Goal: Task Accomplishment & Management: Manage account settings

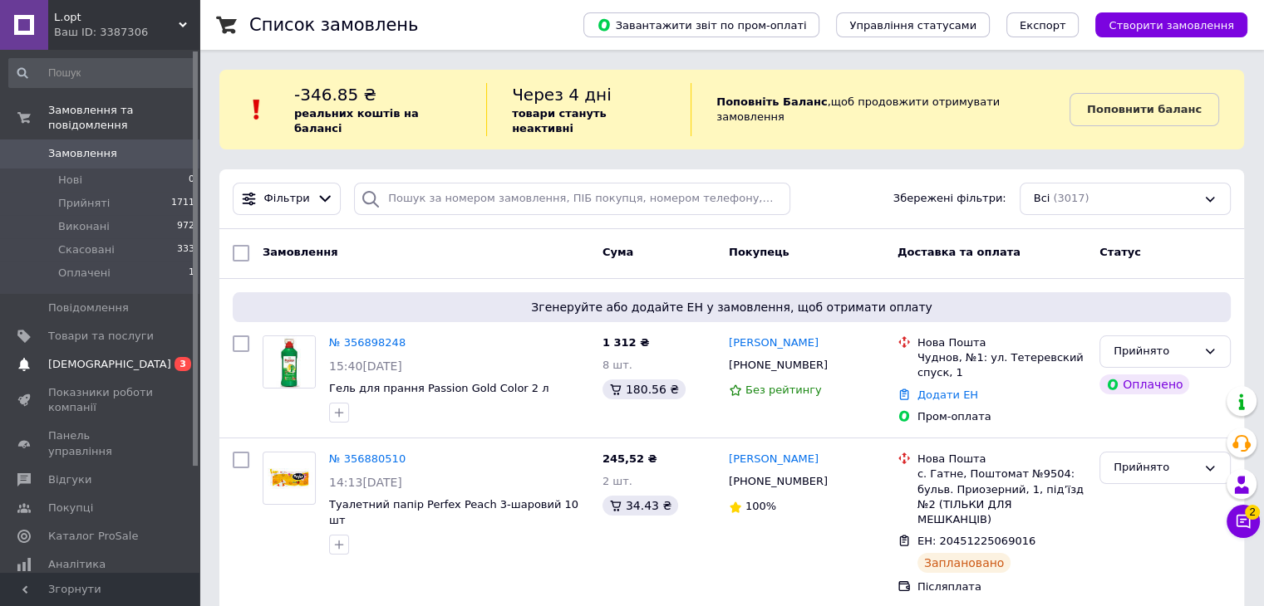
click at [162, 360] on link "[DEMOGRAPHIC_DATA] 0 3" at bounding box center [102, 365] width 204 height 28
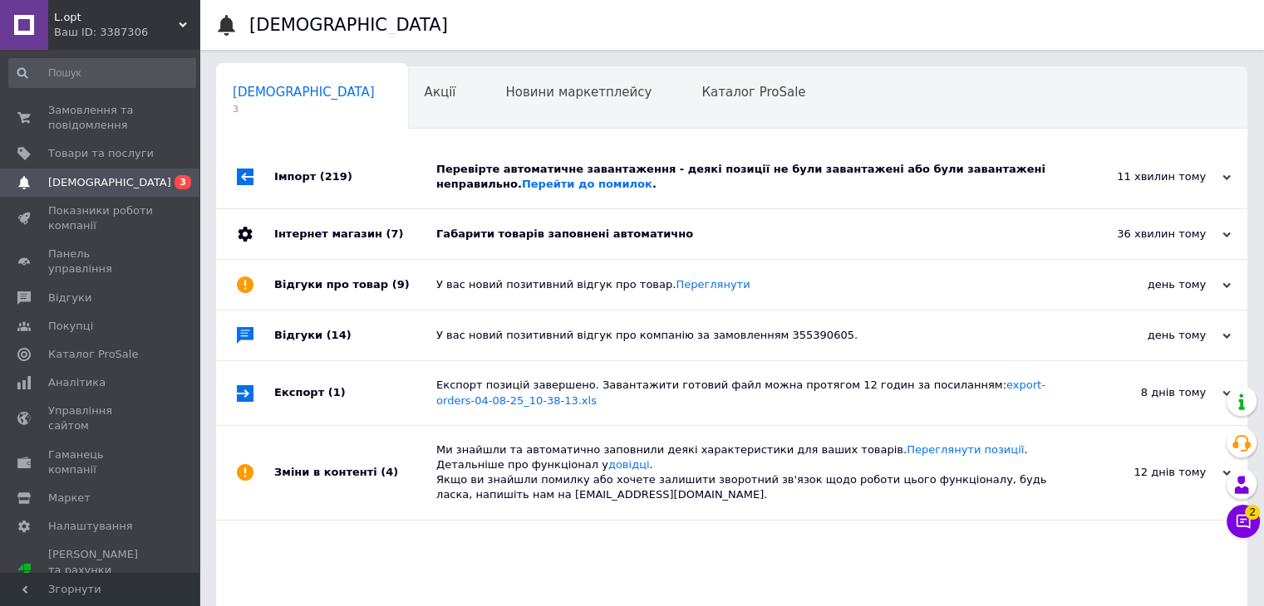
click at [734, 240] on div "Габарити товарів заповнені автоматично" at bounding box center [750, 234] width 628 height 15
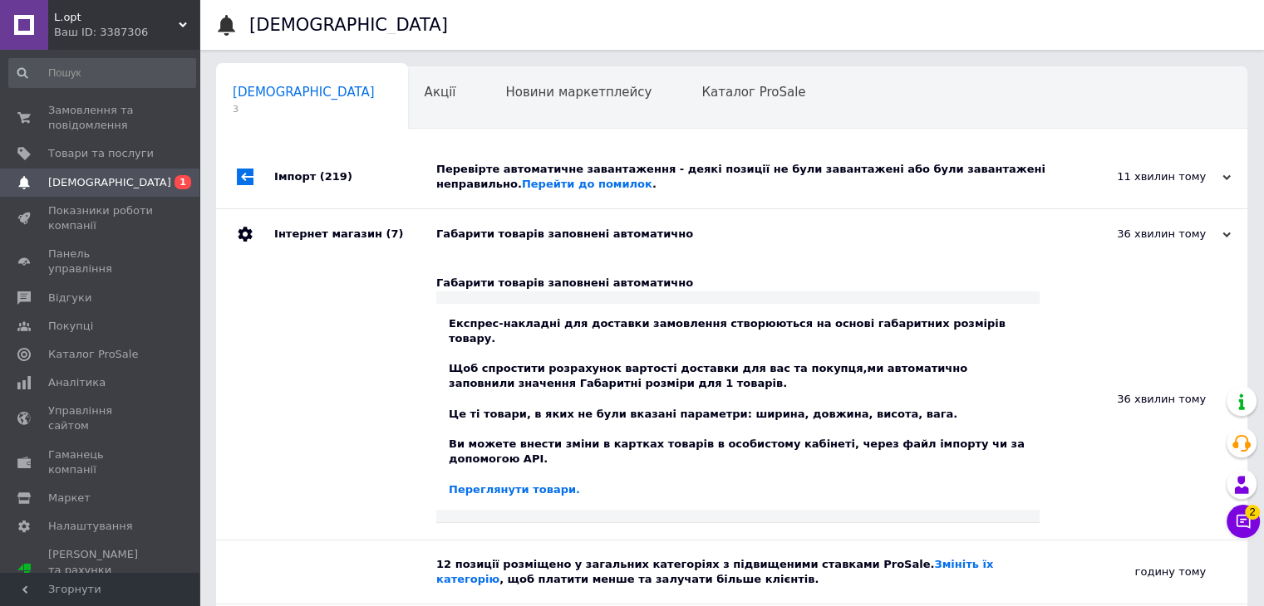
click at [721, 196] on div "Перевірте автоматичне завантаження - деякі позиції не були завантажені або були…" at bounding box center [750, 176] width 628 height 63
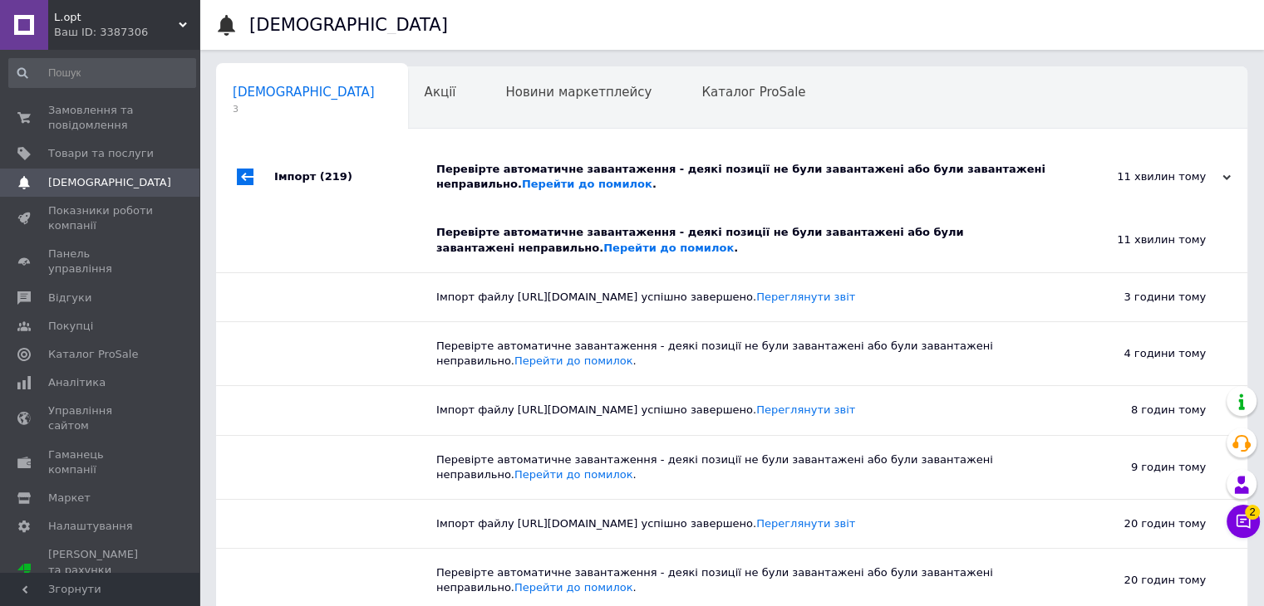
click at [1152, 189] on div "11 хвилин тому [DATE]" at bounding box center [1155, 176] width 183 height 63
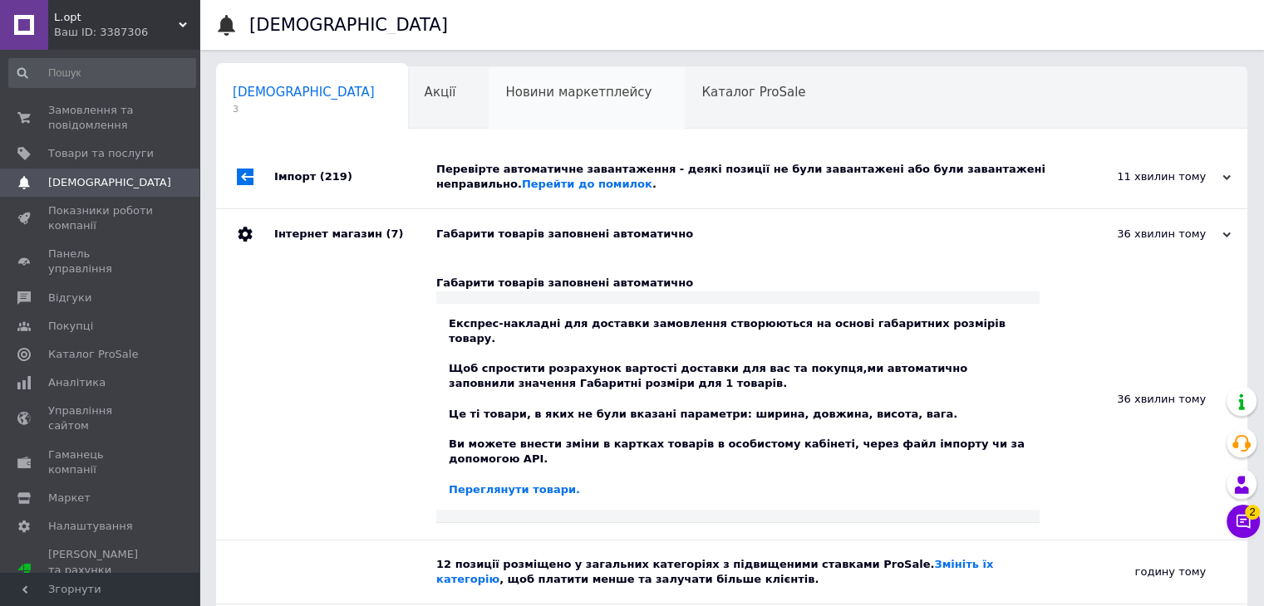
click at [508, 108] on div "Новини маркетплейсу 0" at bounding box center [586, 98] width 196 height 63
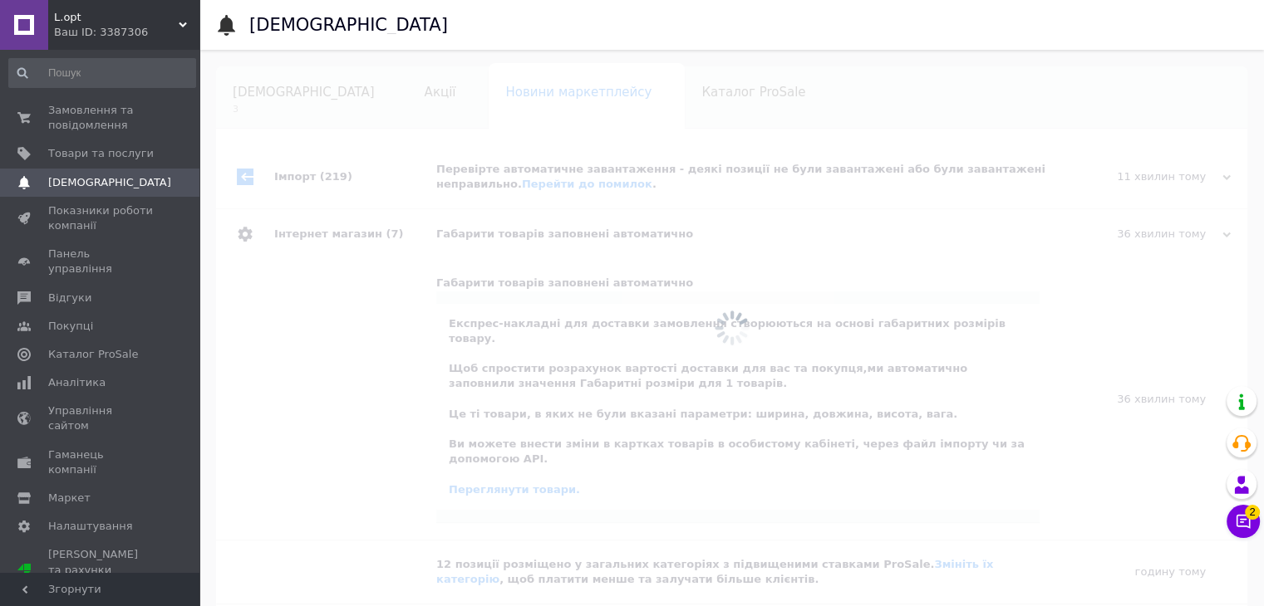
click at [319, 106] on div "[DEMOGRAPHIC_DATA] 3" at bounding box center [312, 98] width 192 height 63
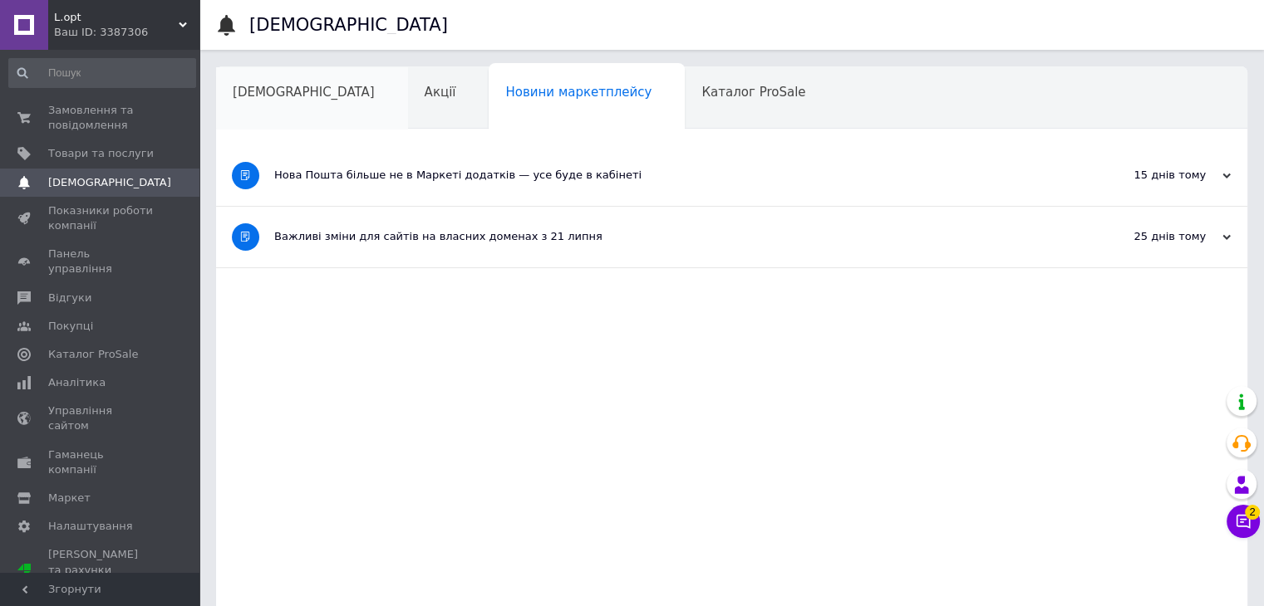
click at [296, 104] on div "[DEMOGRAPHIC_DATA]" at bounding box center [312, 98] width 192 height 63
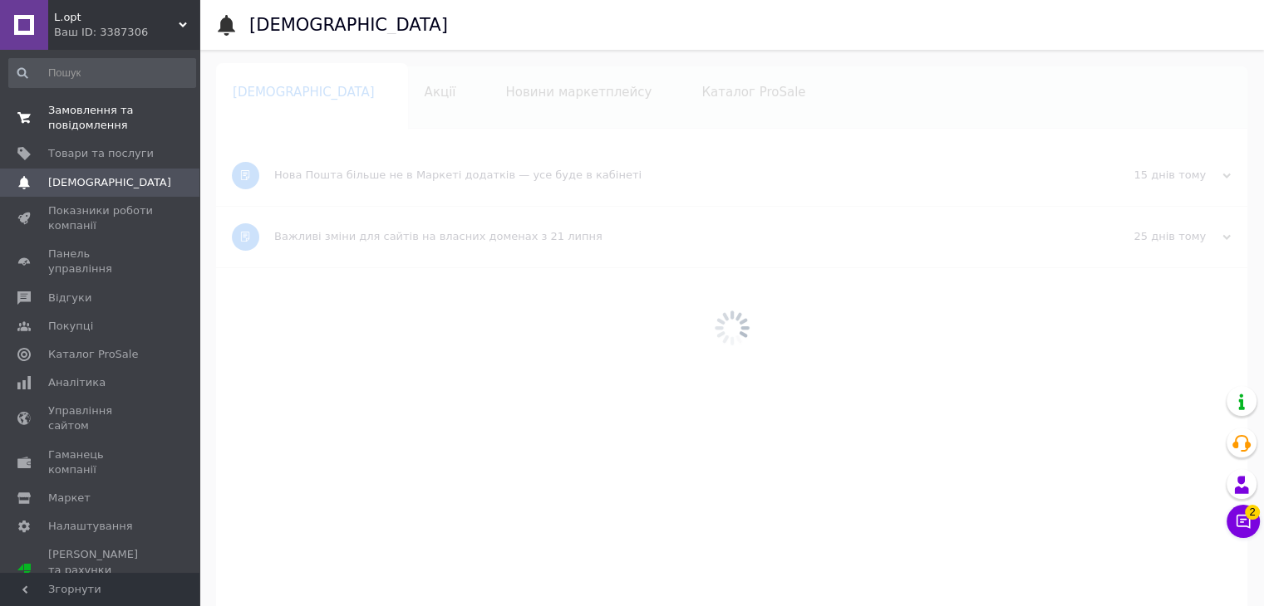
click at [83, 96] on link "Замовлення та повідомлення 0 0" at bounding box center [102, 117] width 204 height 43
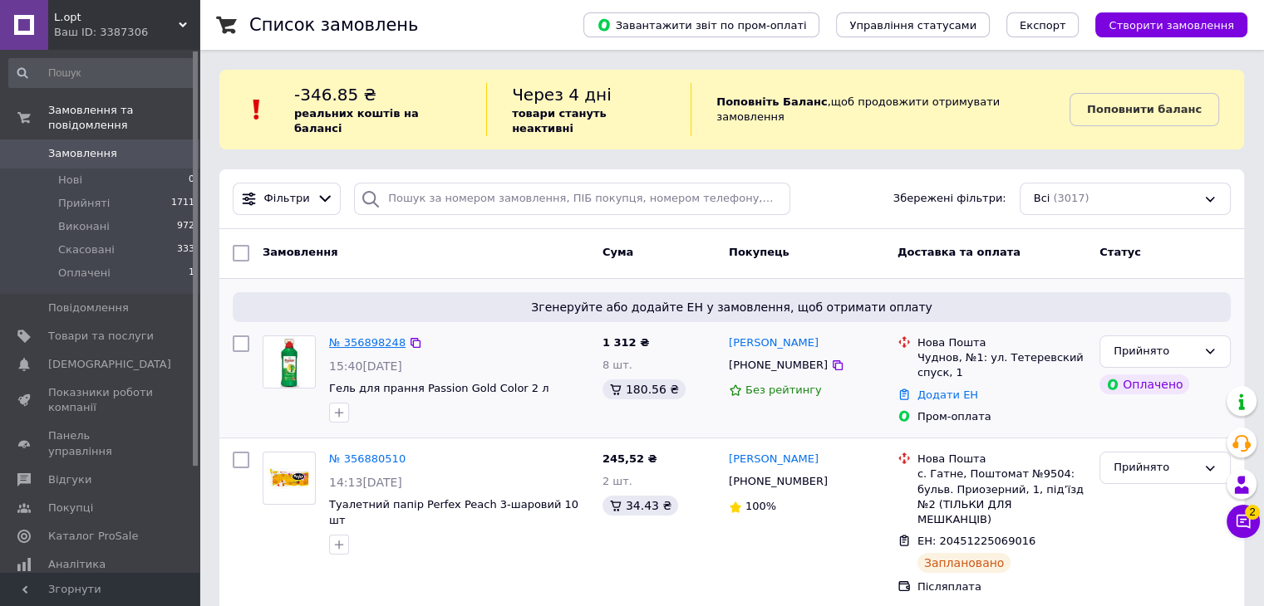
click at [380, 336] on link "№ 356898248" at bounding box center [367, 342] width 76 height 12
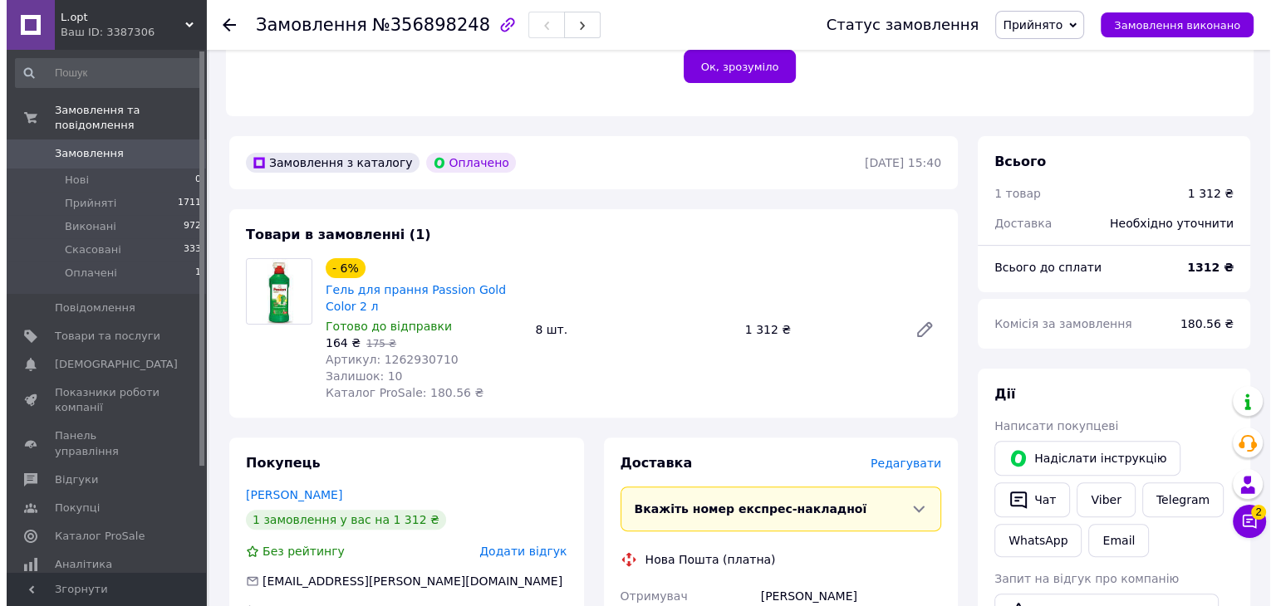
scroll to position [415, 0]
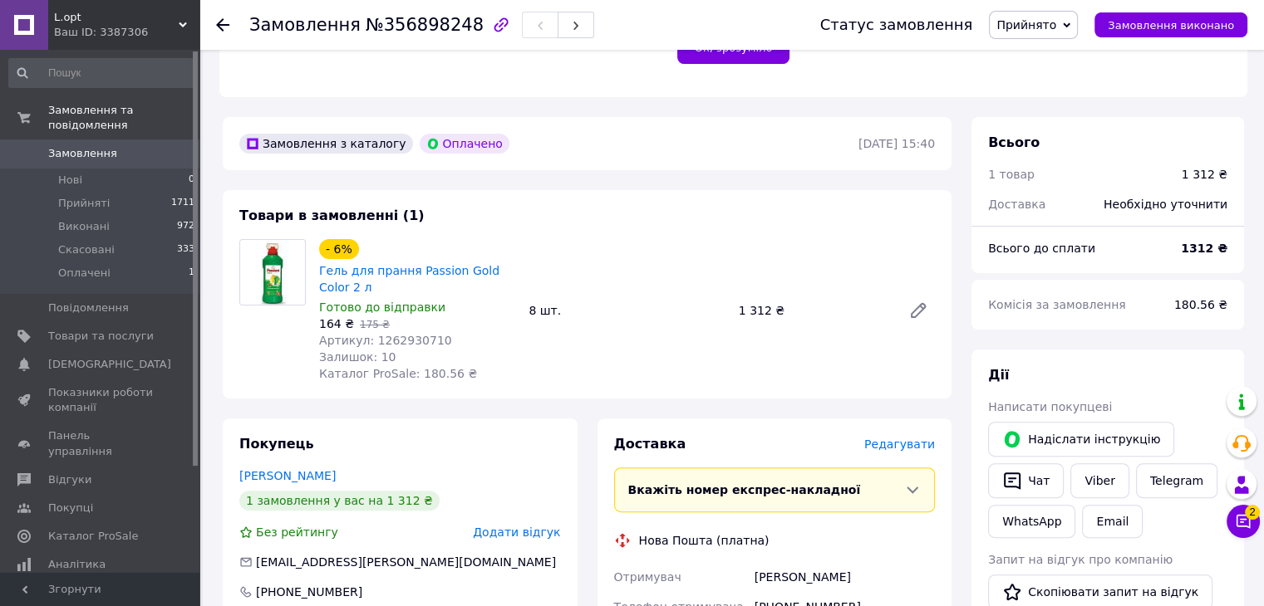
click at [904, 451] on span "Редагувати" at bounding box center [899, 444] width 71 height 13
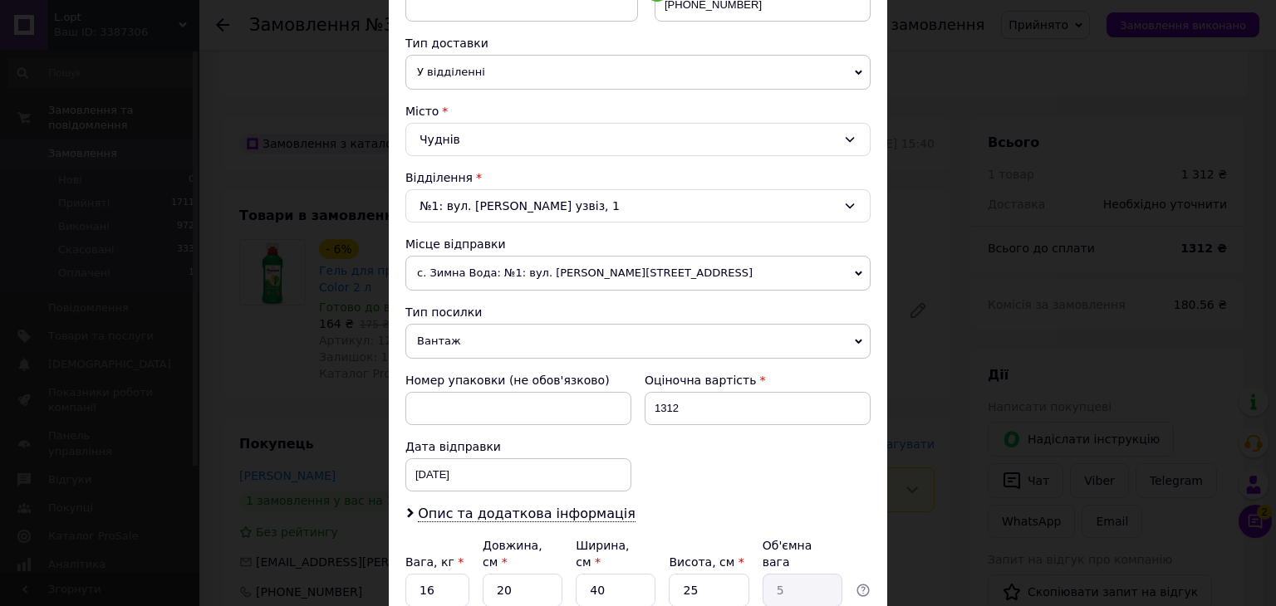
scroll to position [360, 0]
click at [463, 273] on span "с. Зимна Вода: №1: вул. [PERSON_NAME][STREET_ADDRESS]" at bounding box center [637, 271] width 465 height 35
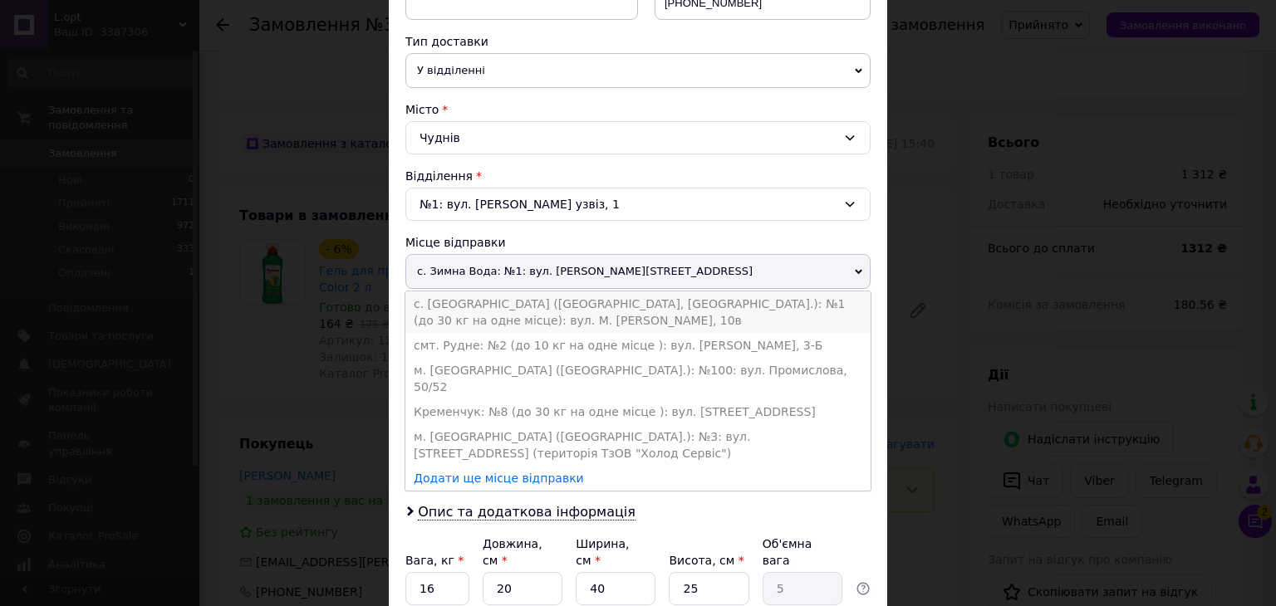
click at [477, 312] on li "с. [GEOGRAPHIC_DATA] ([GEOGRAPHIC_DATA], [GEOGRAPHIC_DATA].): №1 (до 30 кг на о…" at bounding box center [637, 313] width 465 height 42
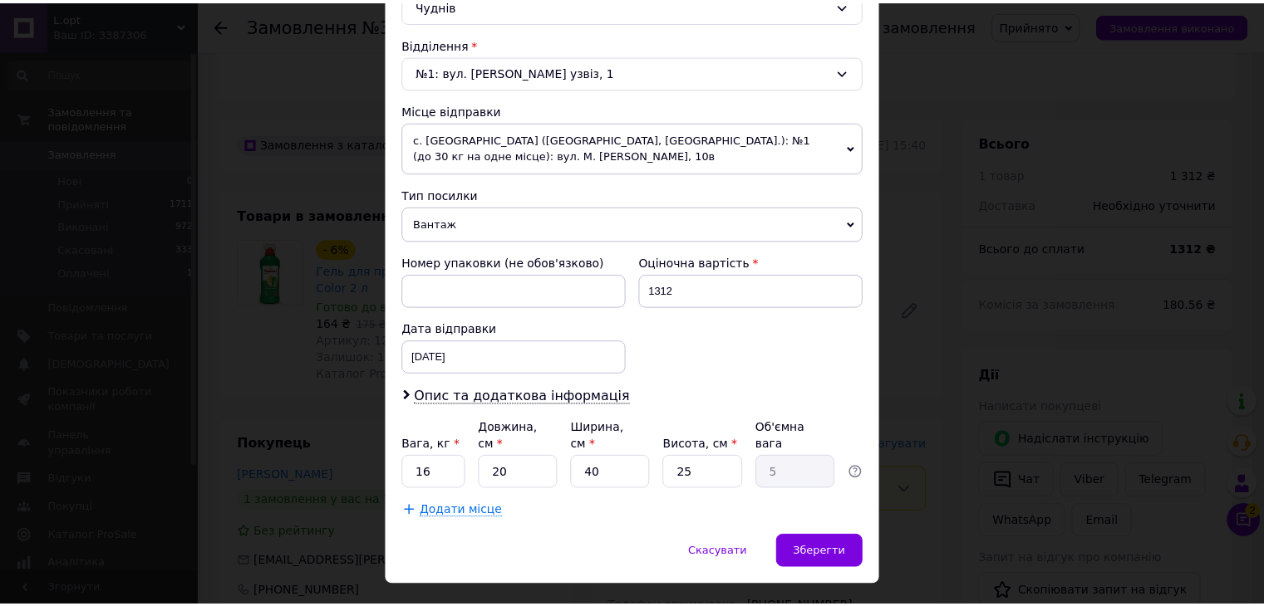
scroll to position [508, 0]
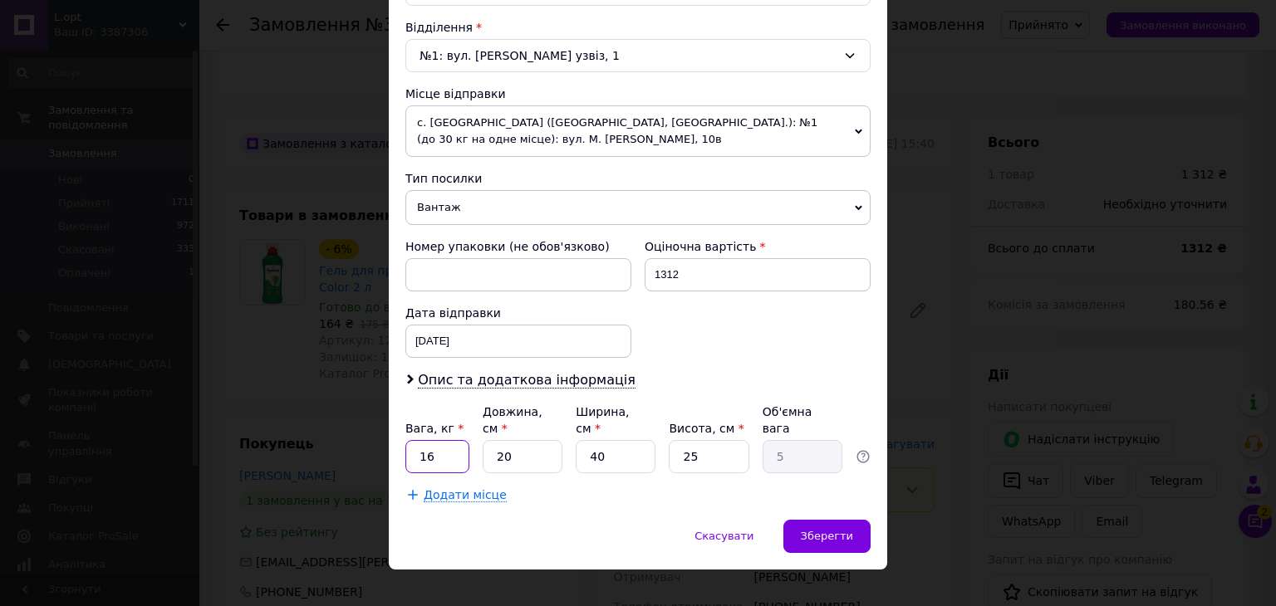
click at [452, 446] on input "16" at bounding box center [437, 456] width 64 height 33
type input "17"
click at [827, 530] on span "Зберегти" at bounding box center [827, 536] width 52 height 12
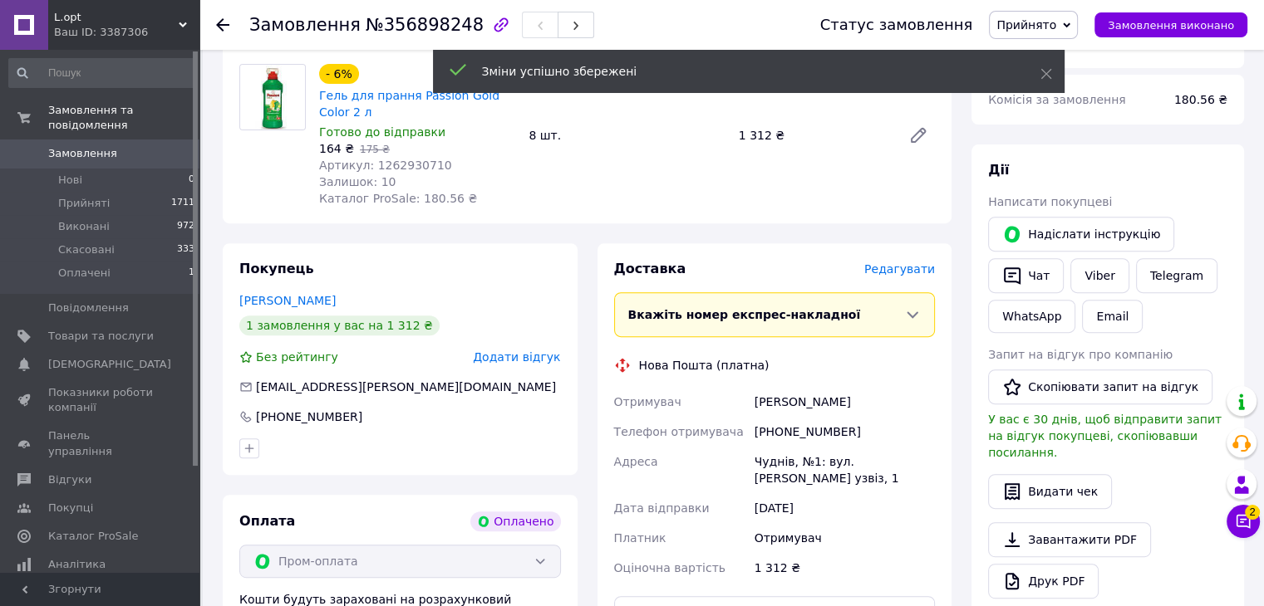
scroll to position [775, 0]
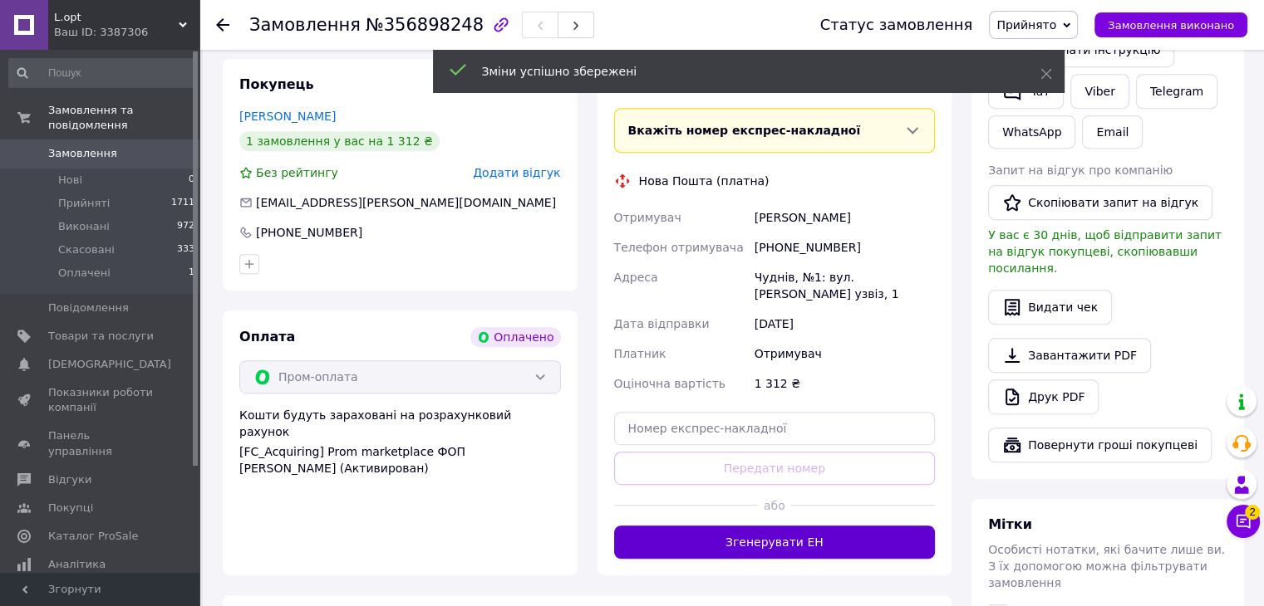
click at [821, 558] on button "Згенерувати ЕН" at bounding box center [774, 542] width 321 height 33
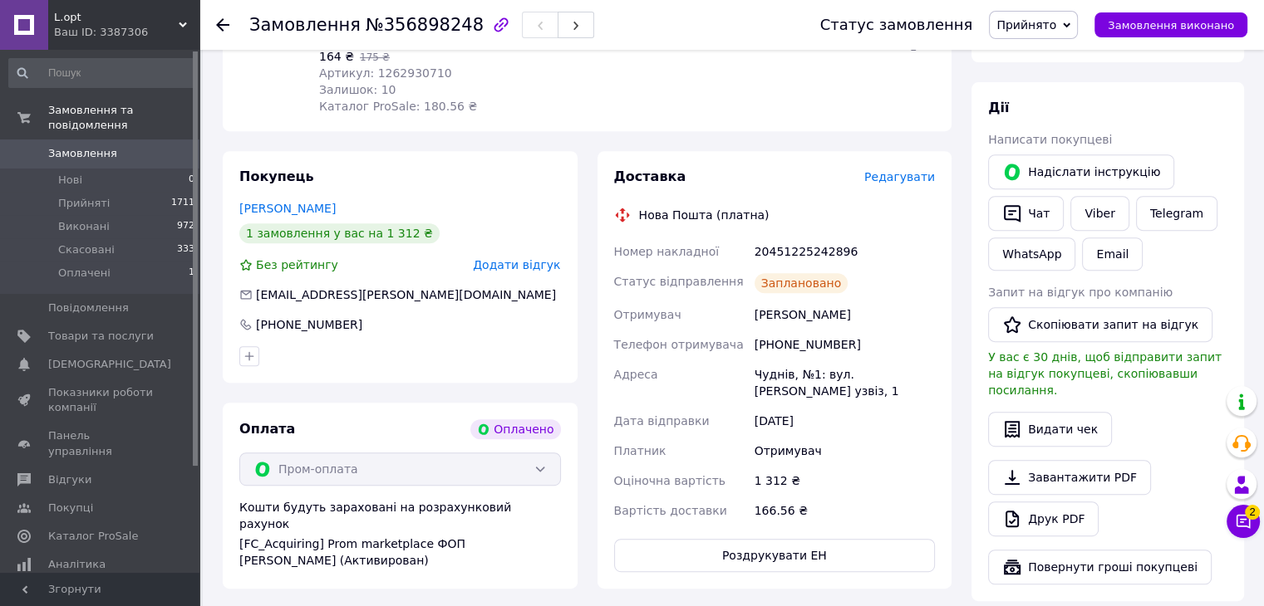
scroll to position [719, 0]
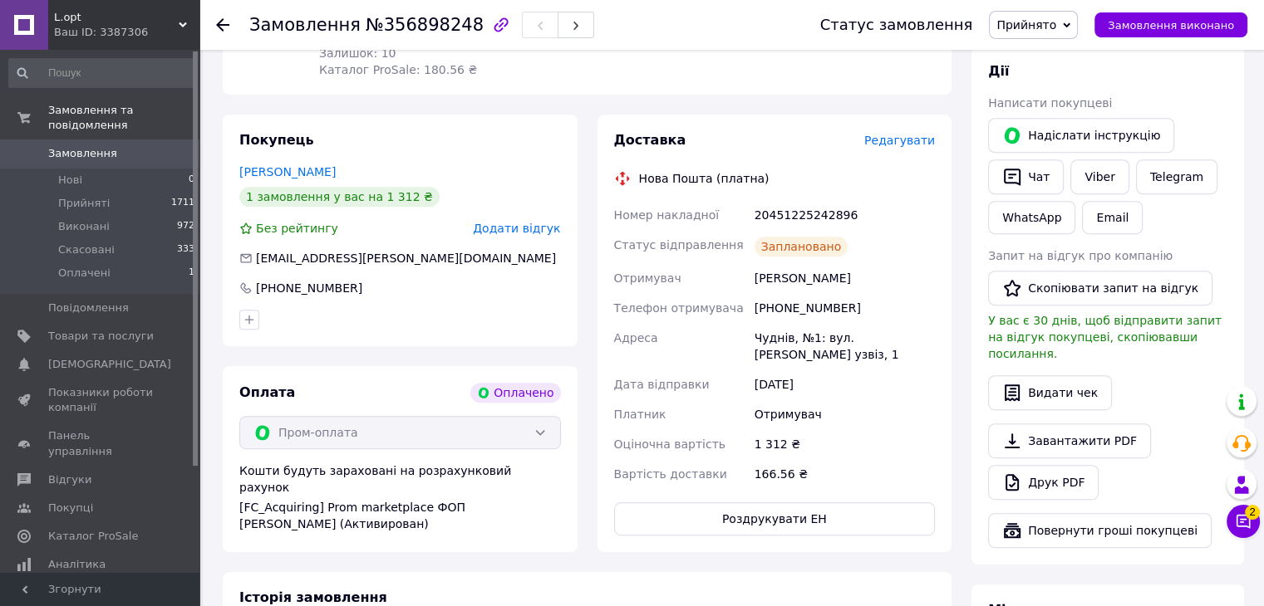
click at [126, 146] on span "Замовлення" at bounding box center [101, 153] width 106 height 15
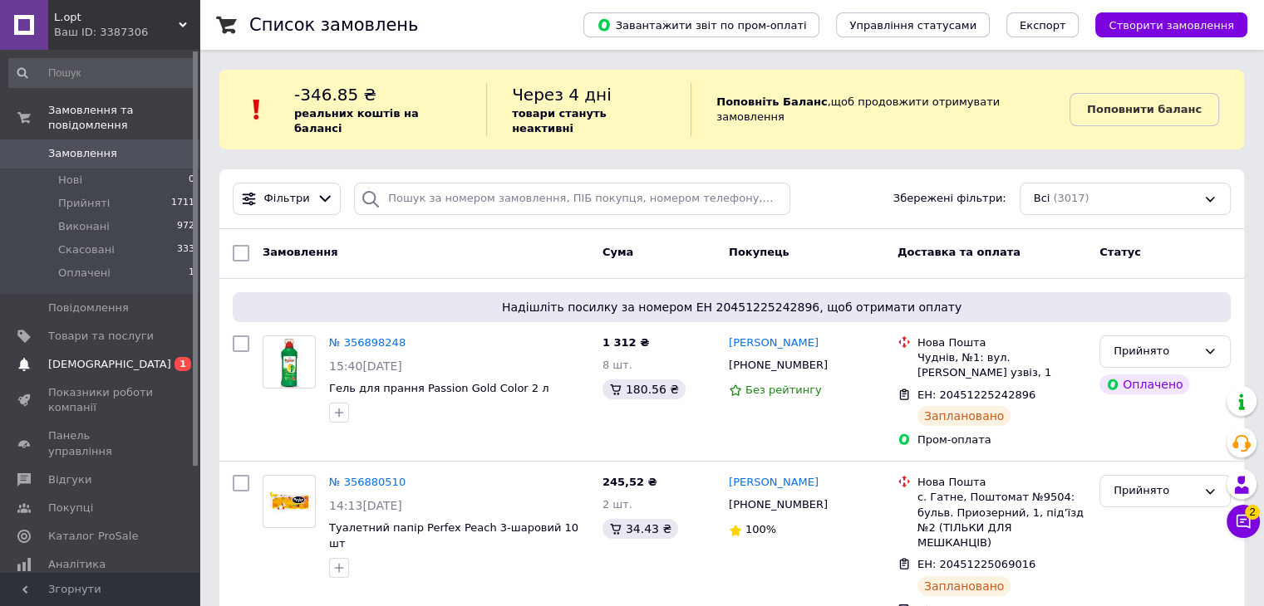
click at [104, 360] on link "Сповіщення 0 1" at bounding box center [102, 365] width 204 height 28
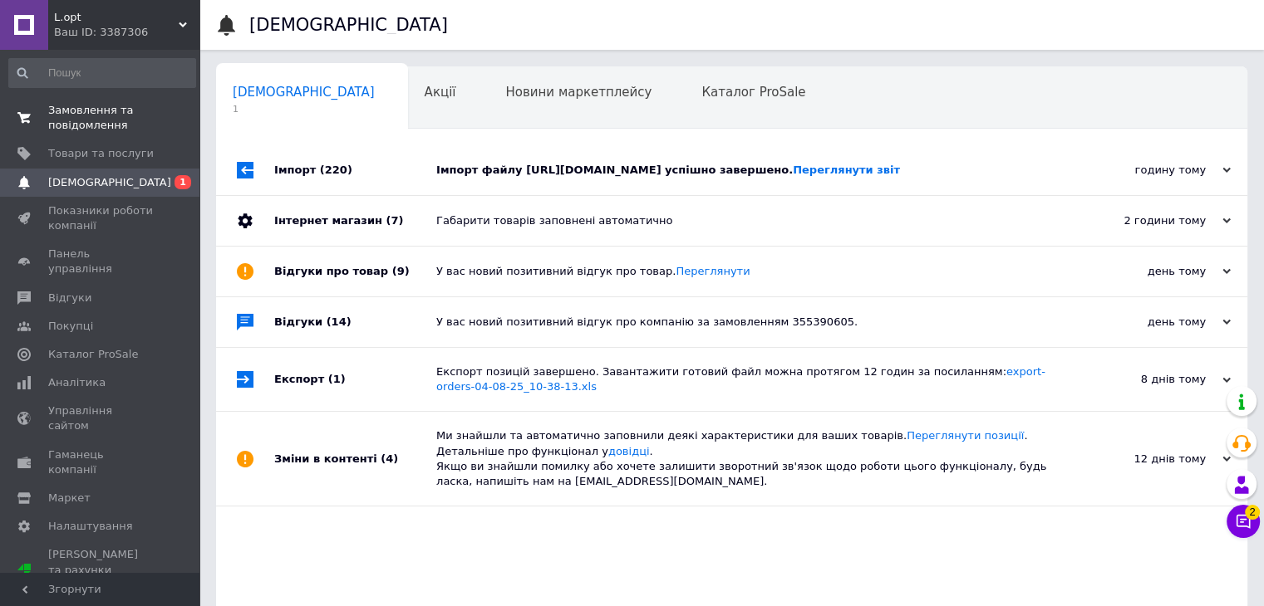
click at [129, 115] on span "Замовлення та повідомлення" at bounding box center [101, 118] width 106 height 30
